Goal: Task Accomplishment & Management: Use online tool/utility

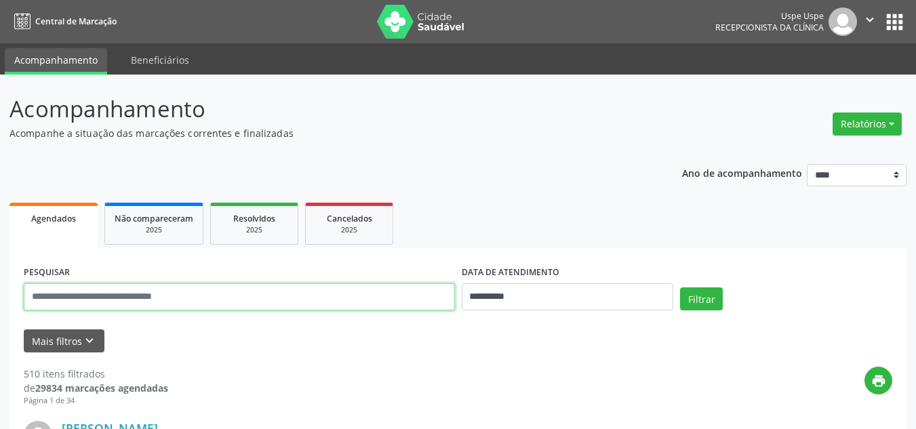
click at [95, 299] on input "text" at bounding box center [239, 296] width 431 height 27
type input "*****"
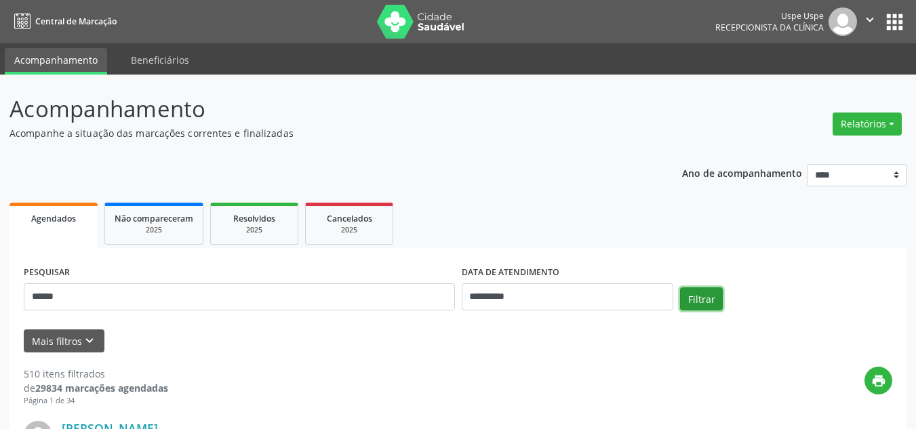
click at [689, 290] on button "Filtrar" at bounding box center [701, 298] width 43 height 23
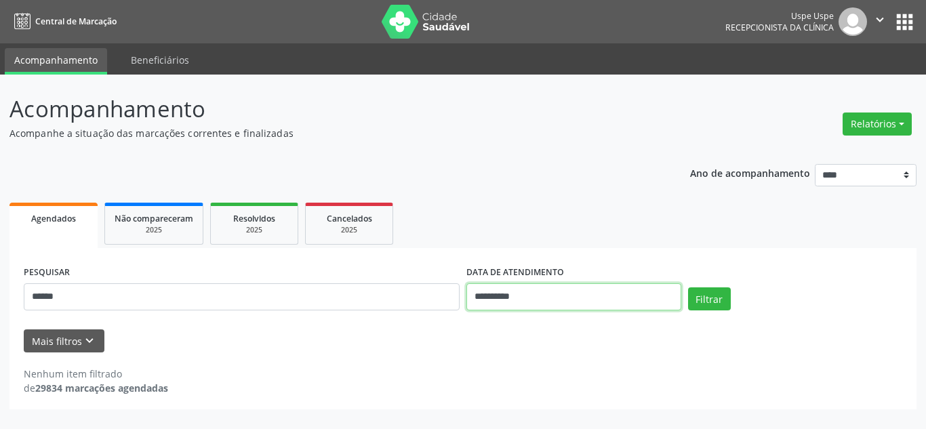
click at [519, 299] on input "**********" at bounding box center [573, 296] width 215 height 27
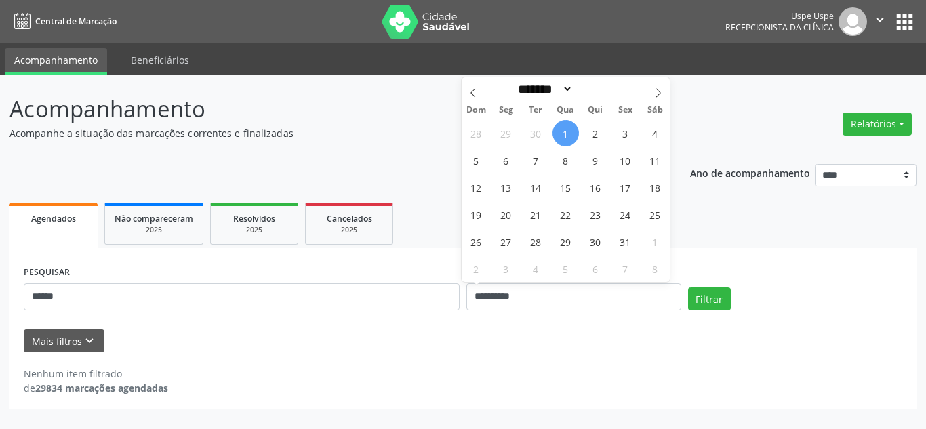
click at [562, 138] on span "1" at bounding box center [565, 133] width 26 height 26
type input "**********"
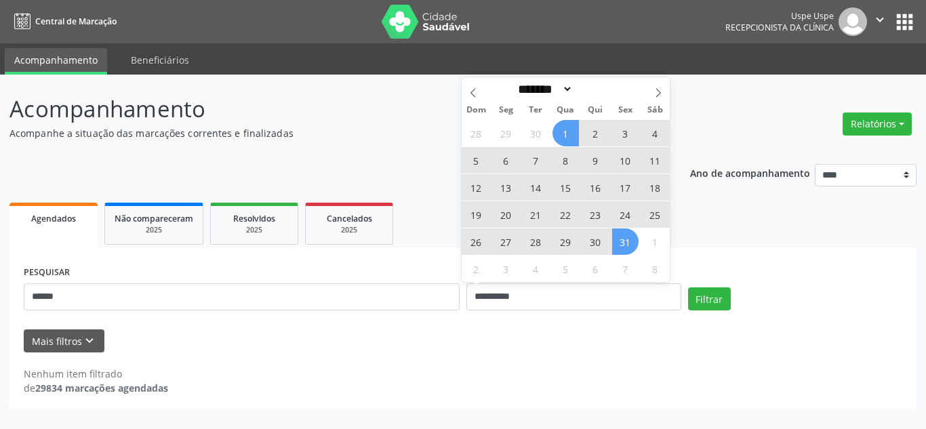
click at [618, 241] on span "31" at bounding box center [625, 241] width 26 height 26
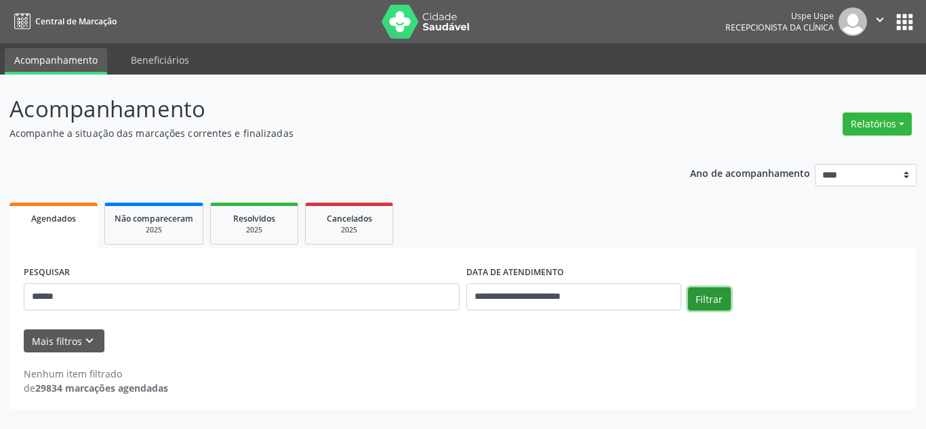
click at [714, 301] on button "Filtrar" at bounding box center [709, 298] width 43 height 23
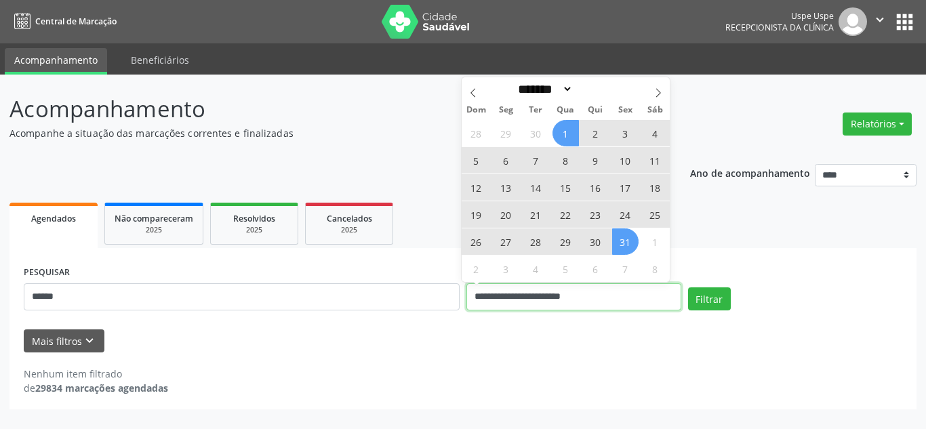
click at [527, 302] on input "**********" at bounding box center [573, 296] width 215 height 27
click at [470, 91] on icon at bounding box center [472, 92] width 9 height 9
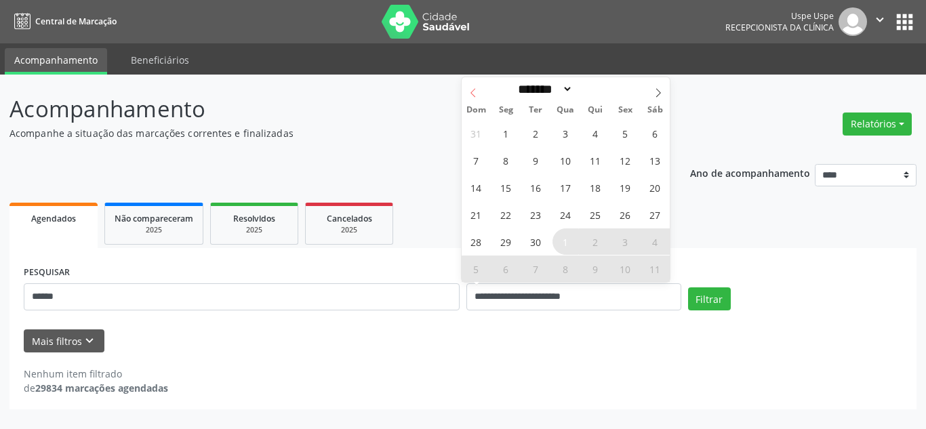
click at [470, 91] on icon at bounding box center [472, 92] width 9 height 9
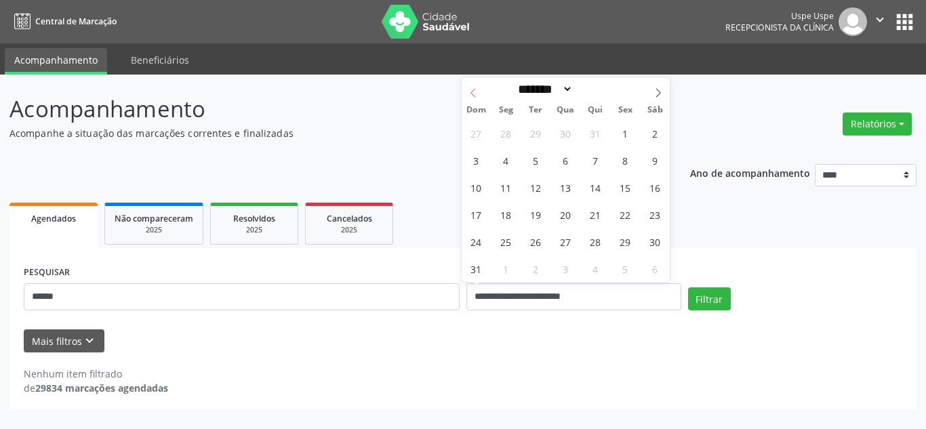
click at [470, 91] on icon at bounding box center [472, 92] width 9 height 9
select select "*"
click at [542, 134] on span "1" at bounding box center [536, 133] width 26 height 26
type input "**********"
click at [662, 90] on icon at bounding box center [657, 92] width 9 height 9
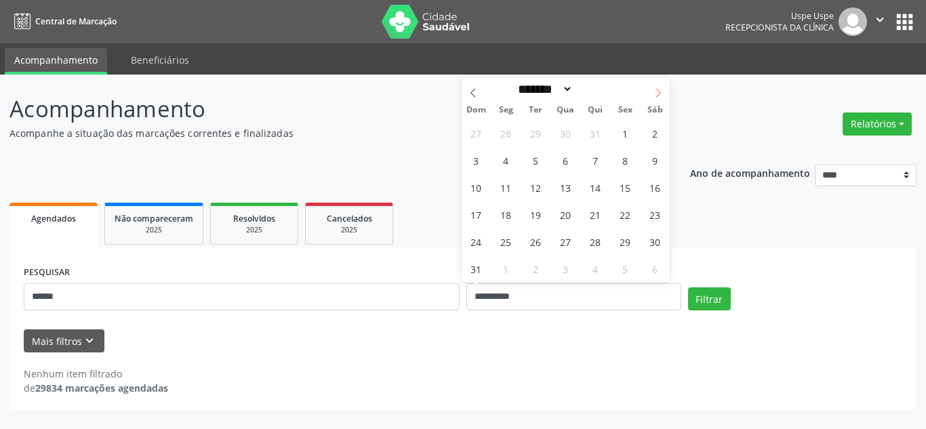
click at [662, 90] on icon at bounding box center [657, 92] width 9 height 9
select select "*"
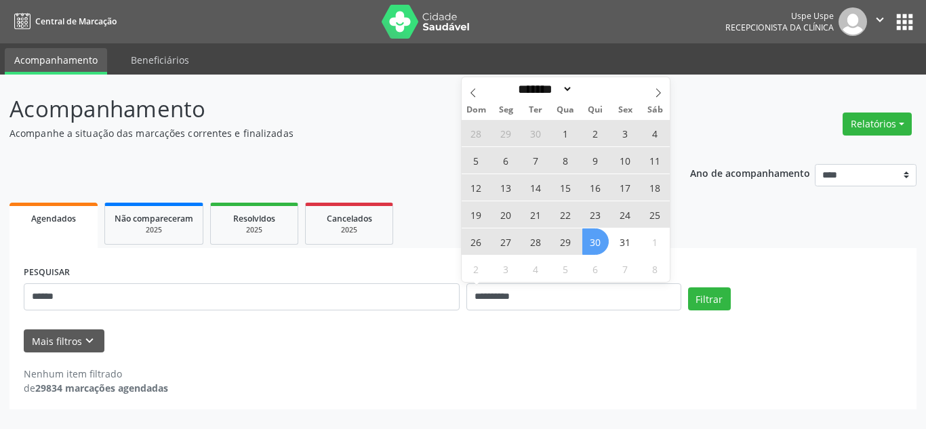
click at [602, 240] on span "30" at bounding box center [595, 241] width 26 height 26
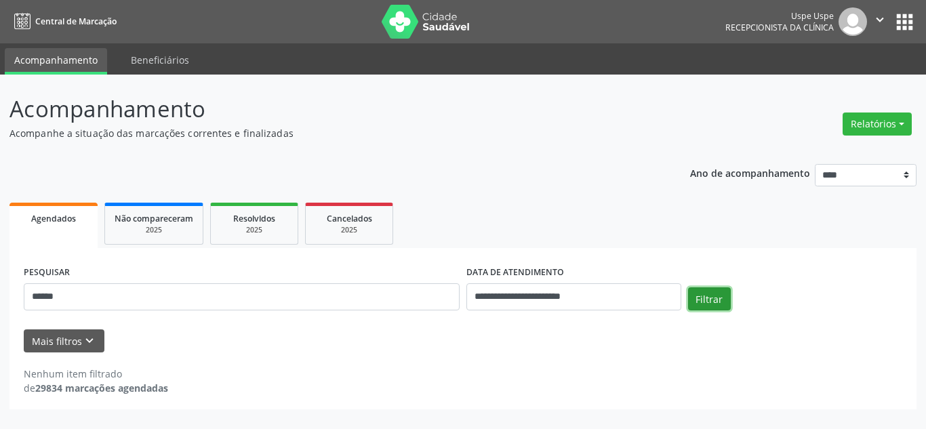
click at [710, 299] on button "Filtrar" at bounding box center [709, 298] width 43 height 23
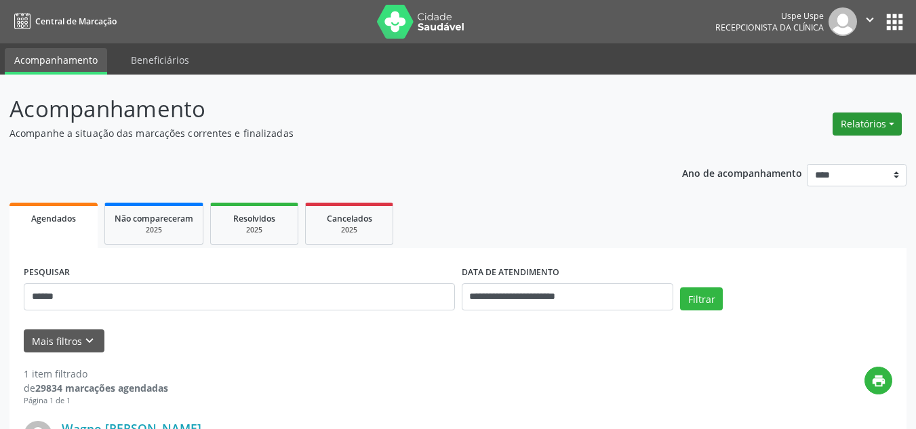
click at [884, 125] on button "Relatórios" at bounding box center [866, 124] width 69 height 23
click at [832, 150] on link "Agendamentos" at bounding box center [828, 153] width 146 height 19
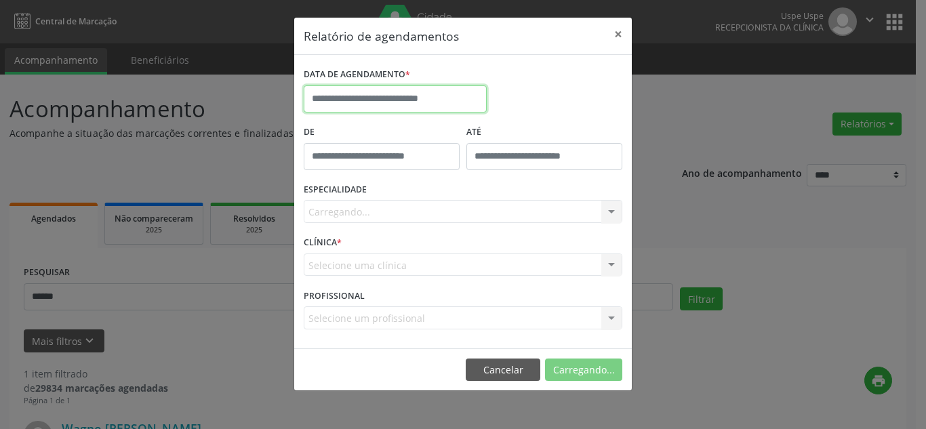
click at [464, 110] on input "text" at bounding box center [395, 98] width 183 height 27
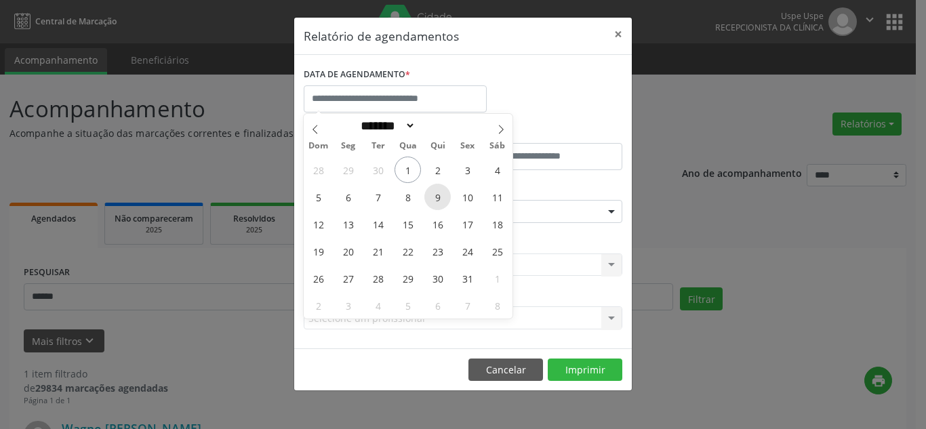
click at [438, 202] on span "9" at bounding box center [437, 197] width 26 height 26
type input "**********"
click at [438, 202] on span "9" at bounding box center [437, 197] width 26 height 26
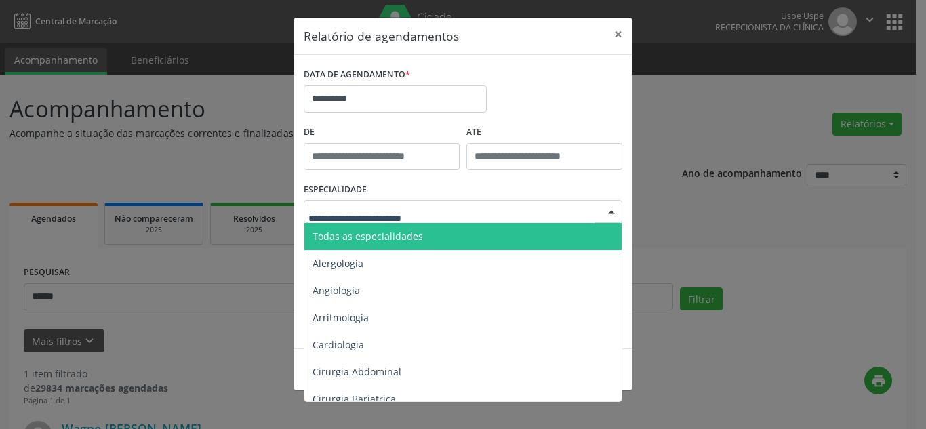
click at [409, 241] on span "Todas as especialidades" at bounding box center [368, 236] width 110 height 13
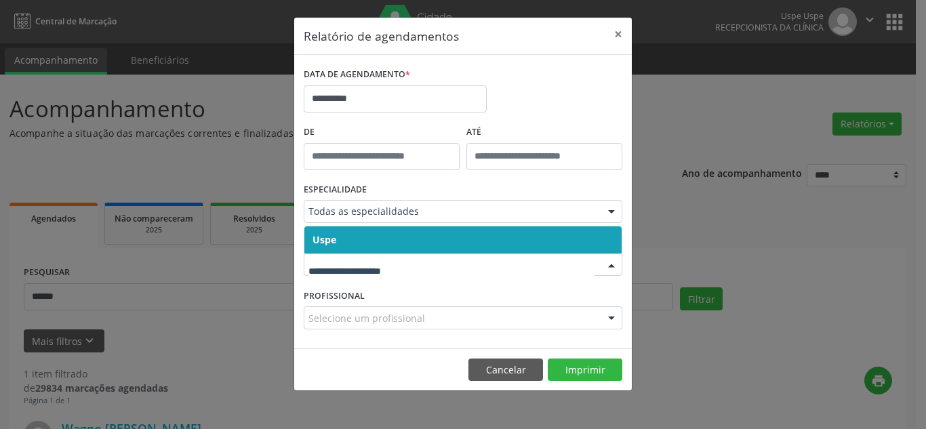
click at [414, 243] on span "Uspe" at bounding box center [462, 239] width 317 height 27
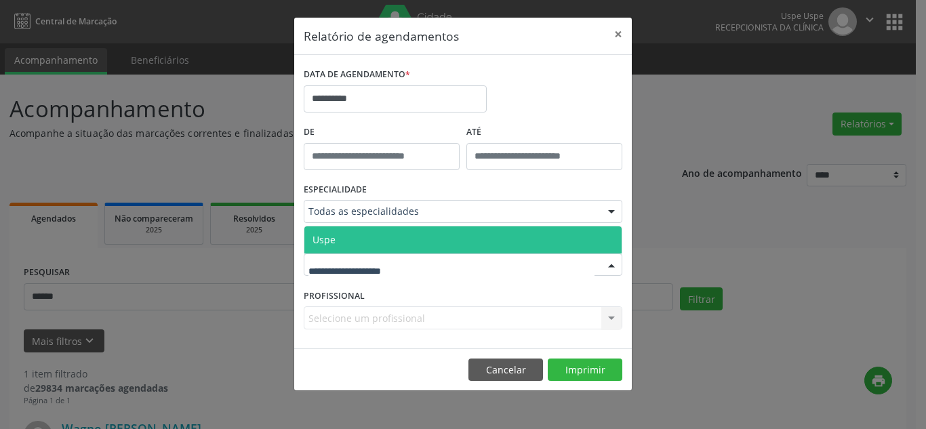
click at [398, 243] on span "Uspe" at bounding box center [462, 239] width 317 height 27
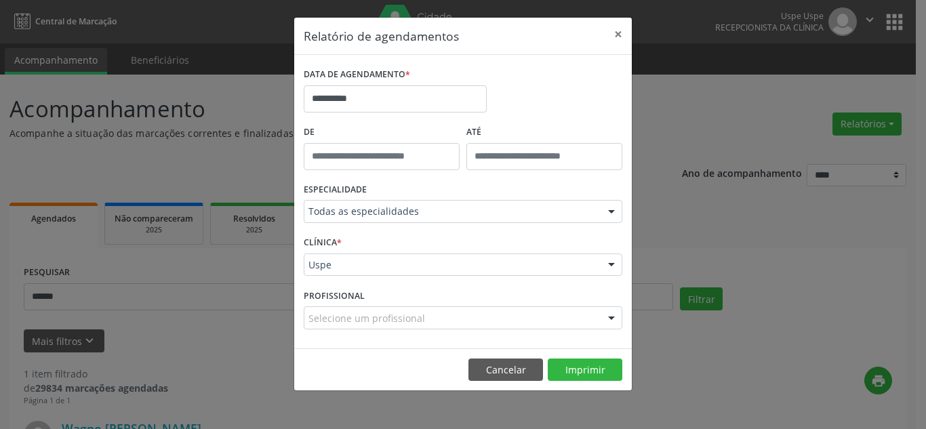
click at [613, 318] on div at bounding box center [611, 318] width 20 height 23
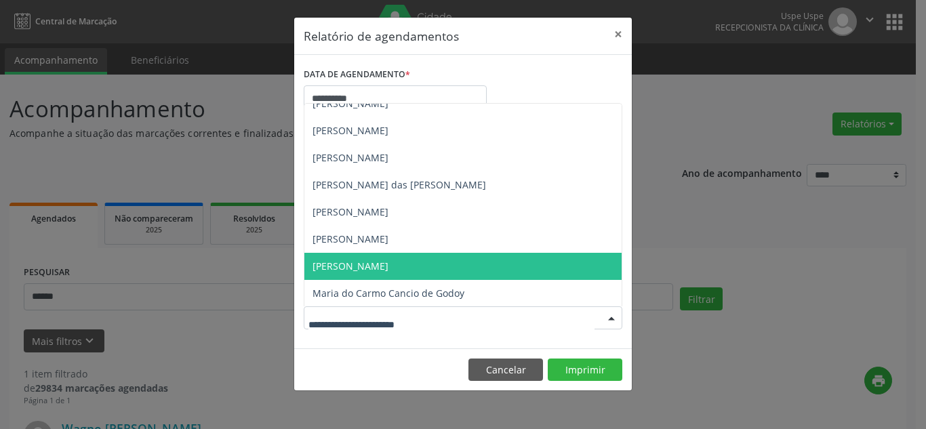
scroll to position [3457, 0]
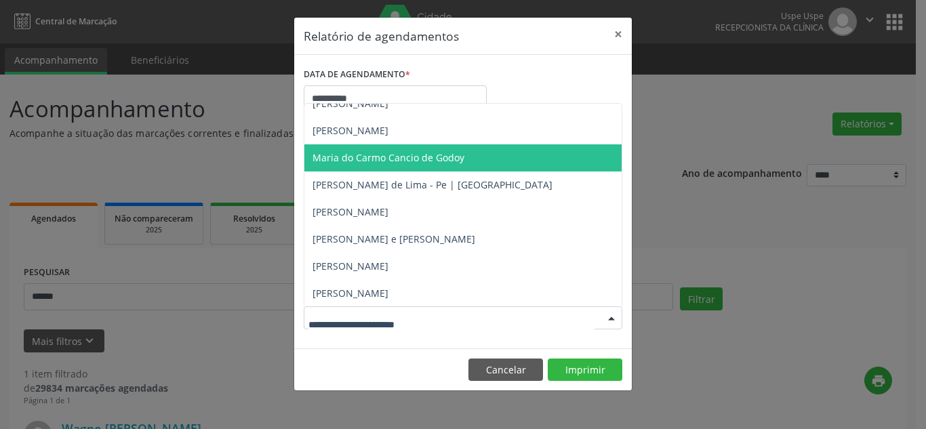
click at [432, 162] on span "Maria do Carmo Cancio de Godoy" at bounding box center [389, 157] width 152 height 13
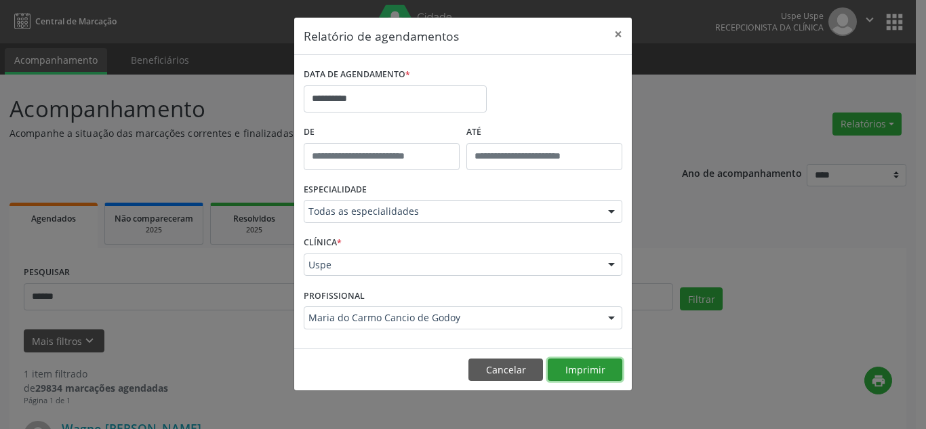
click at [583, 375] on button "Imprimir" at bounding box center [585, 370] width 75 height 23
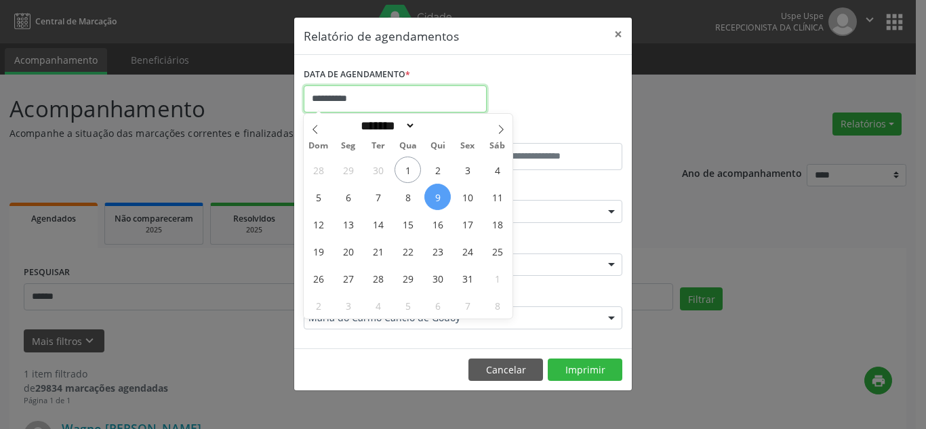
click at [378, 100] on input "**********" at bounding box center [395, 98] width 183 height 27
click at [439, 169] on span "2" at bounding box center [437, 170] width 26 height 26
type input "**********"
click at [439, 169] on span "2" at bounding box center [437, 170] width 26 height 26
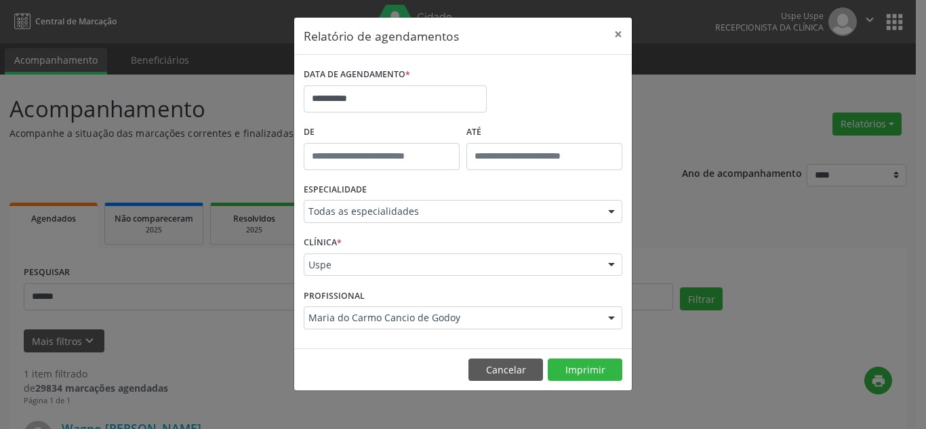
click at [611, 316] on div at bounding box center [611, 318] width 20 height 23
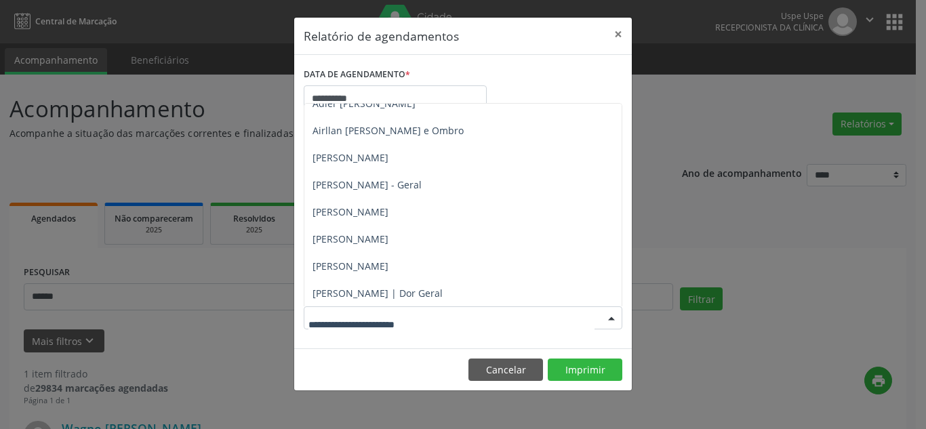
scroll to position [0, 0]
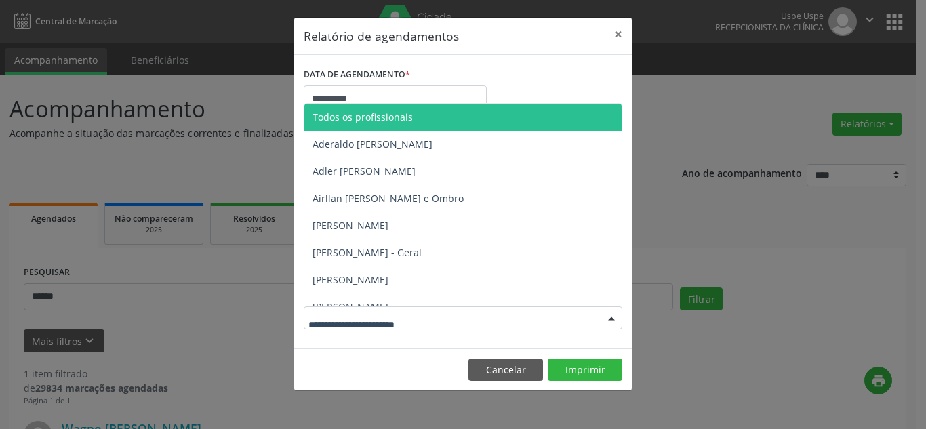
click at [403, 119] on span "Todos os profissionais" at bounding box center [363, 116] width 100 height 13
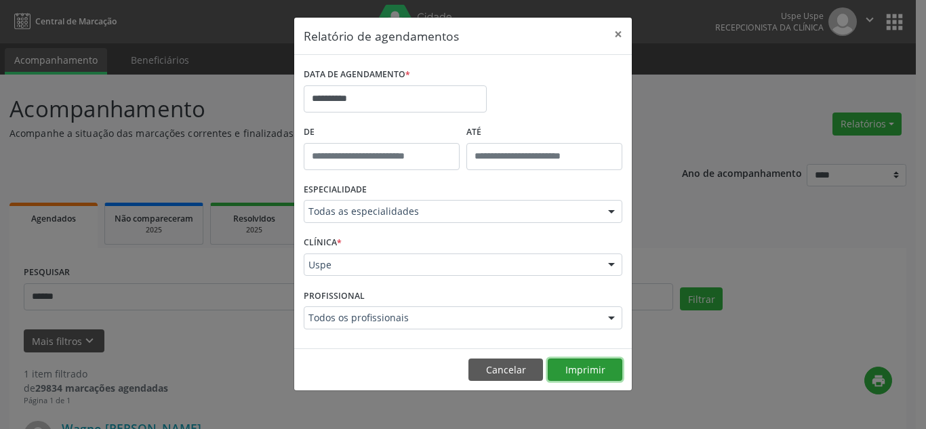
click at [581, 368] on button "Imprimir" at bounding box center [585, 370] width 75 height 23
